Goal: Task Accomplishment & Management: Use online tool/utility

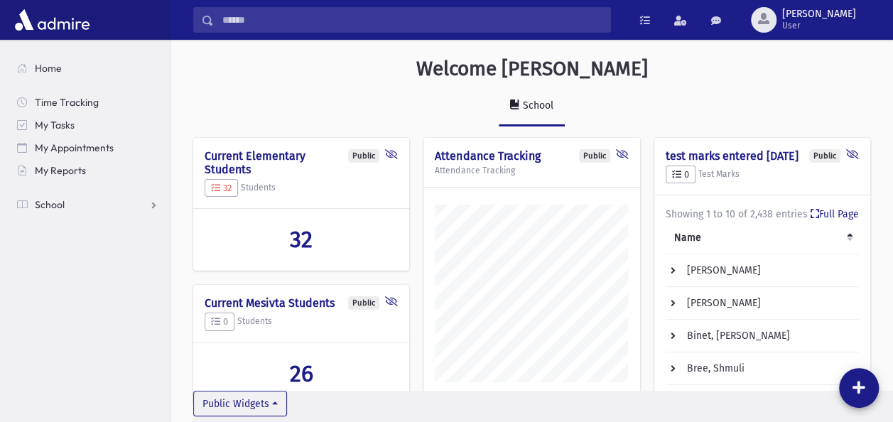
scroll to position [678, 722]
click at [129, 199] on link "School" at bounding box center [88, 204] width 164 height 23
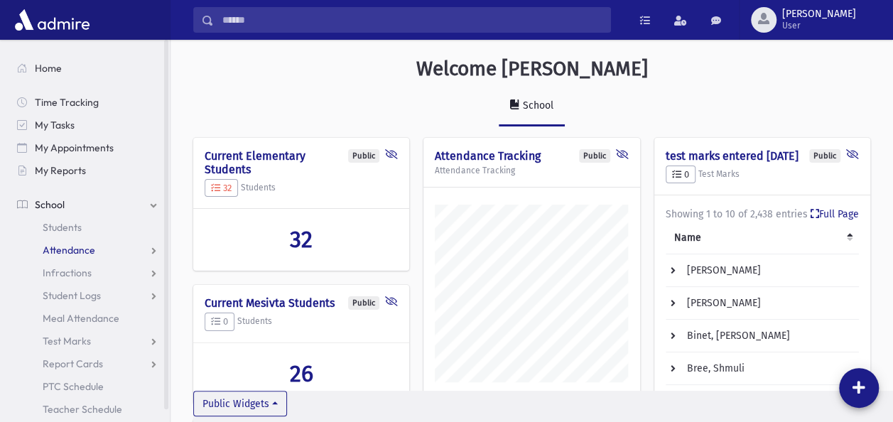
click at [112, 240] on link "Attendance" at bounding box center [88, 250] width 164 height 23
click at [73, 266] on link "Entry" at bounding box center [88, 272] width 164 height 23
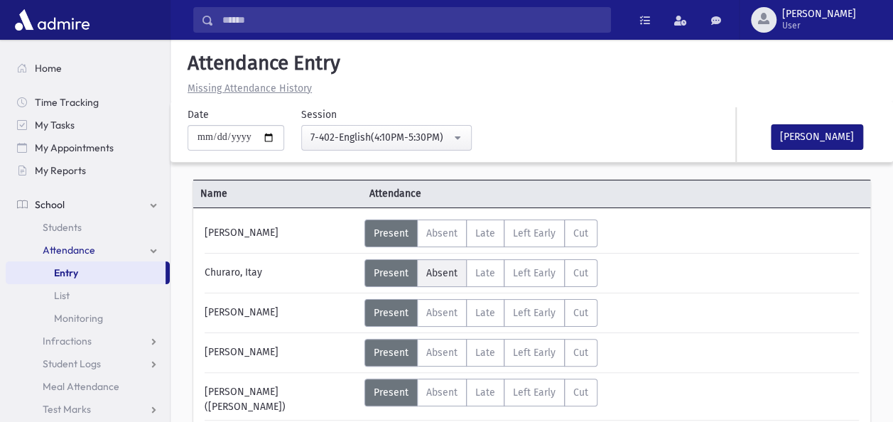
click at [445, 264] on label "Absent A" at bounding box center [442, 273] width 50 height 28
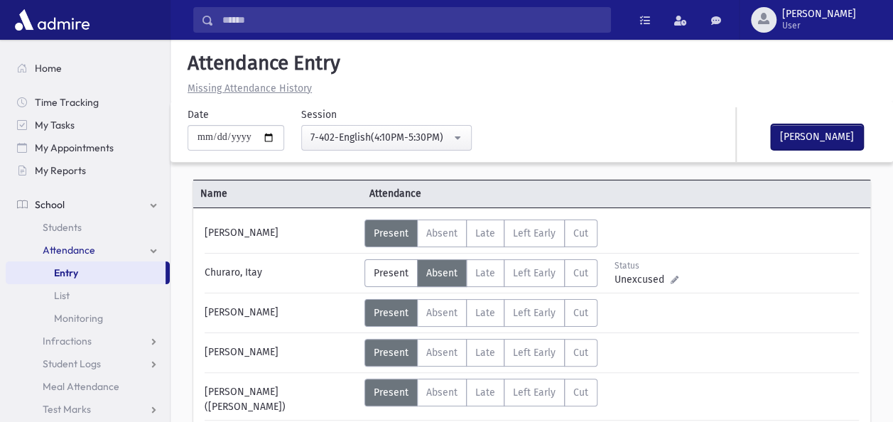
click at [800, 131] on button "[PERSON_NAME]" at bounding box center [817, 137] width 92 height 26
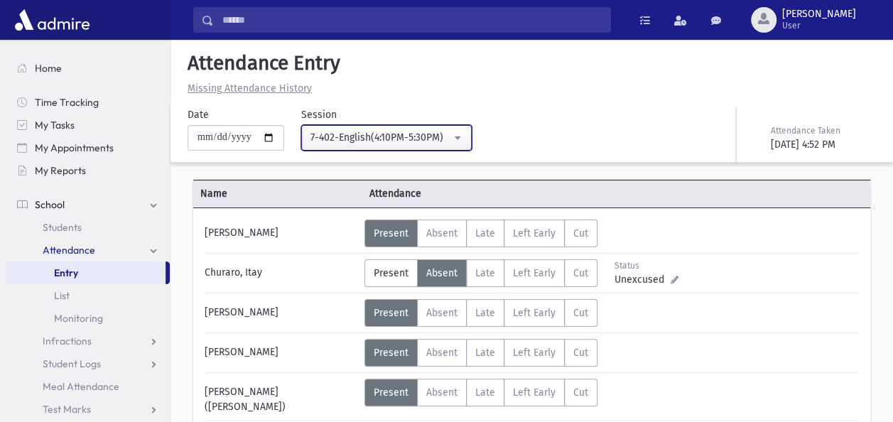
click at [466, 141] on button "7-402-English(4:10PM-5:30PM)" at bounding box center [386, 138] width 171 height 26
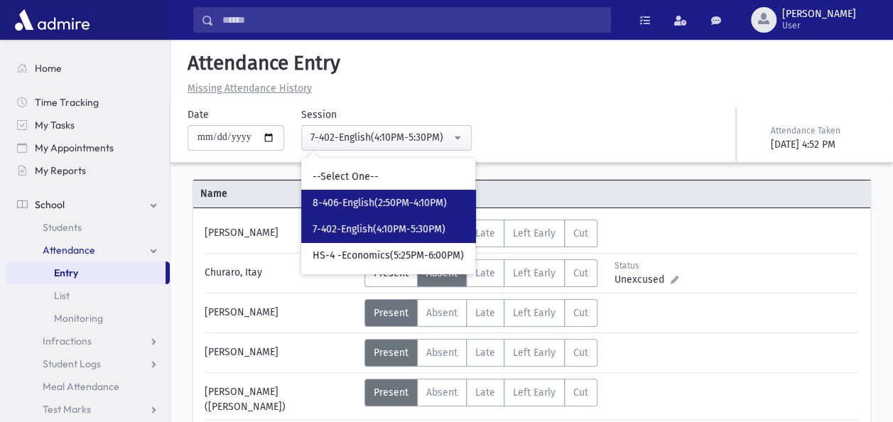
click at [416, 202] on span "8-406-English(2:50PM-4:10PM)" at bounding box center [380, 203] width 134 height 14
select select "****"
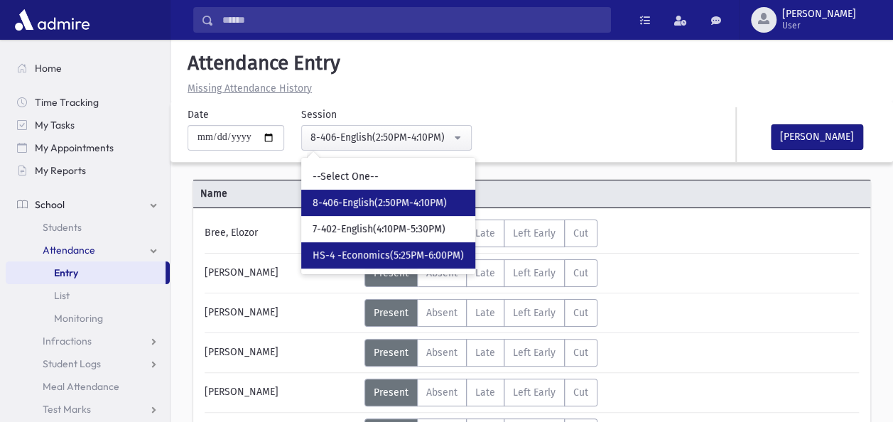
click at [276, 231] on div "Bree, Elozor" at bounding box center [280, 234] width 167 height 28
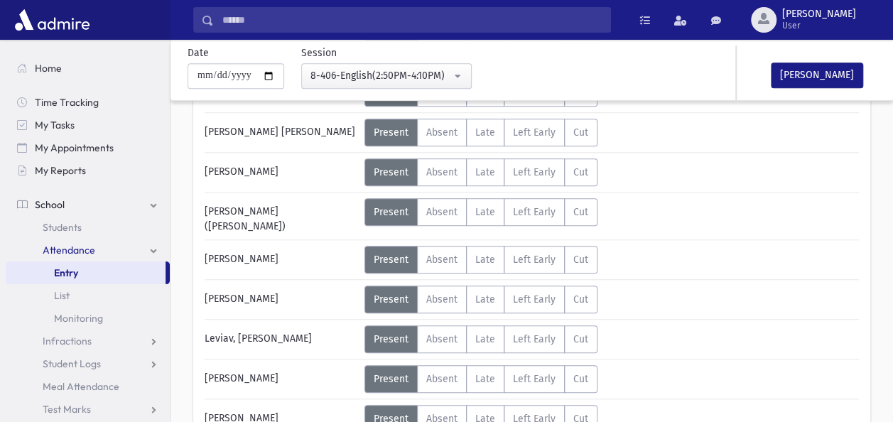
scroll to position [341, 0]
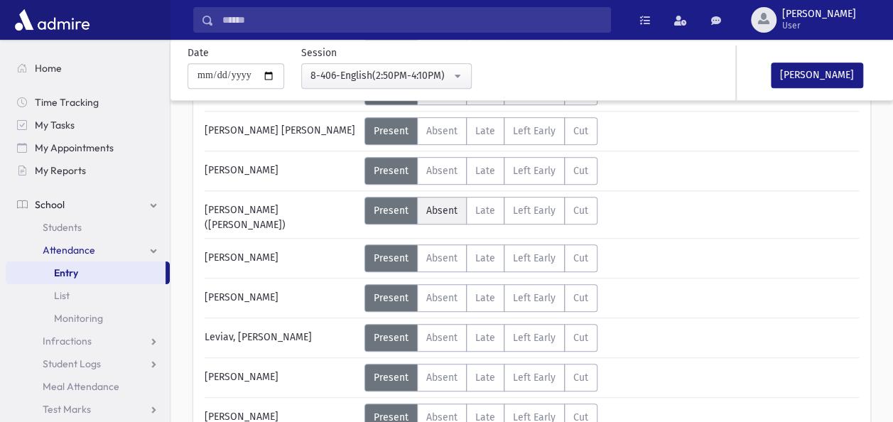
click at [448, 205] on span "Absent" at bounding box center [441, 211] width 31 height 12
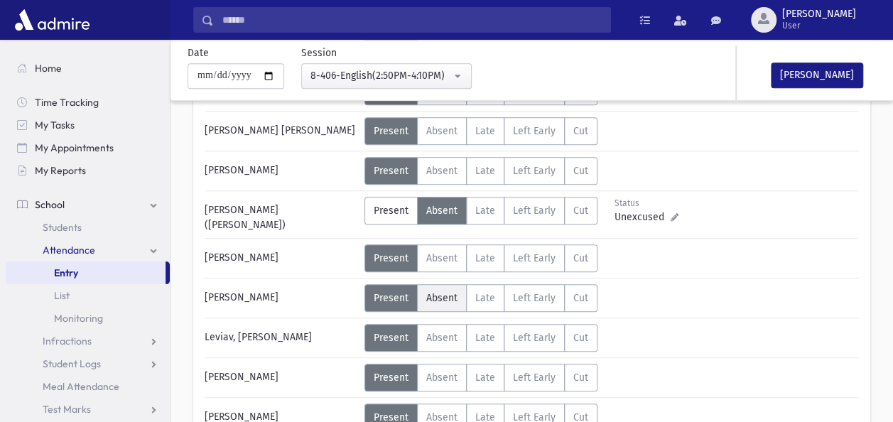
click at [441, 292] on span "Absent" at bounding box center [441, 298] width 31 height 12
click at [308, 325] on div "Leviav, Nehorai" at bounding box center [280, 338] width 167 height 28
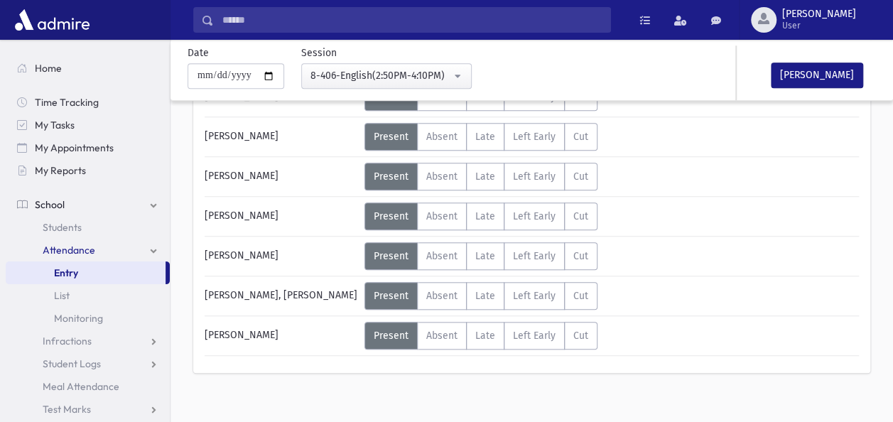
scroll to position [622, 0]
click at [819, 75] on button "Mark Done" at bounding box center [817, 76] width 92 height 26
